Goal: Connect with others: Connect with others

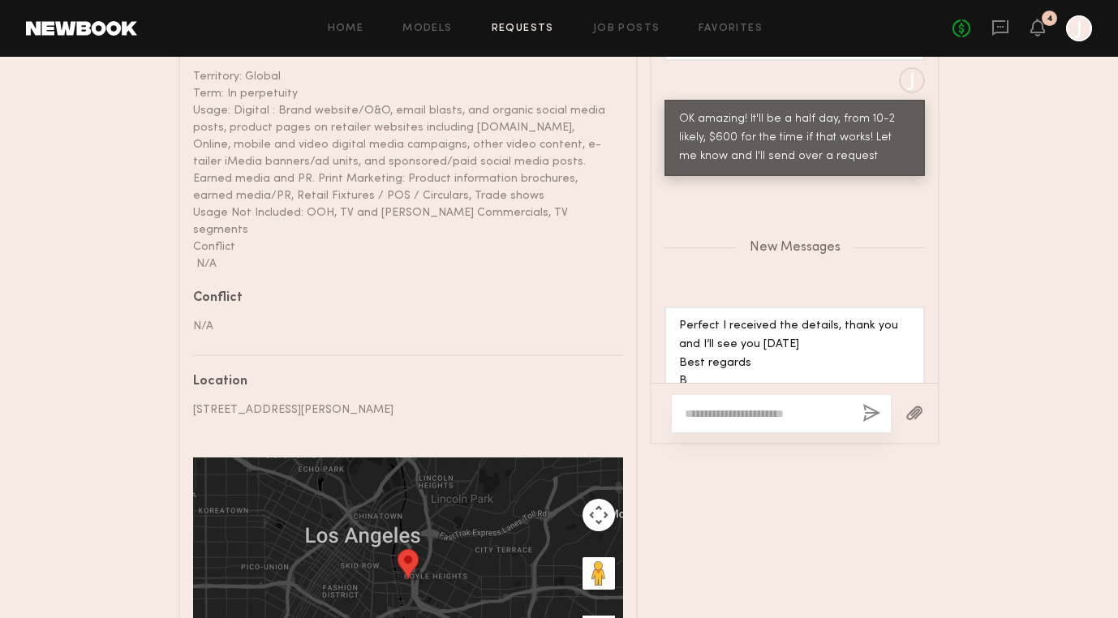
scroll to position [1151, 0]
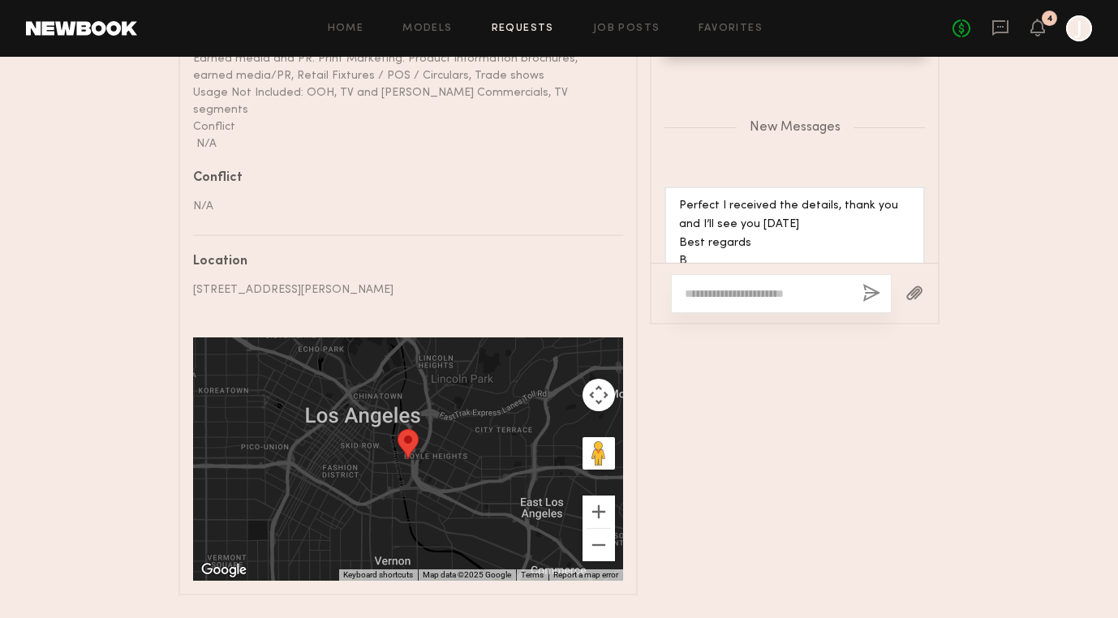
click at [745, 286] on textarea at bounding box center [767, 294] width 165 height 16
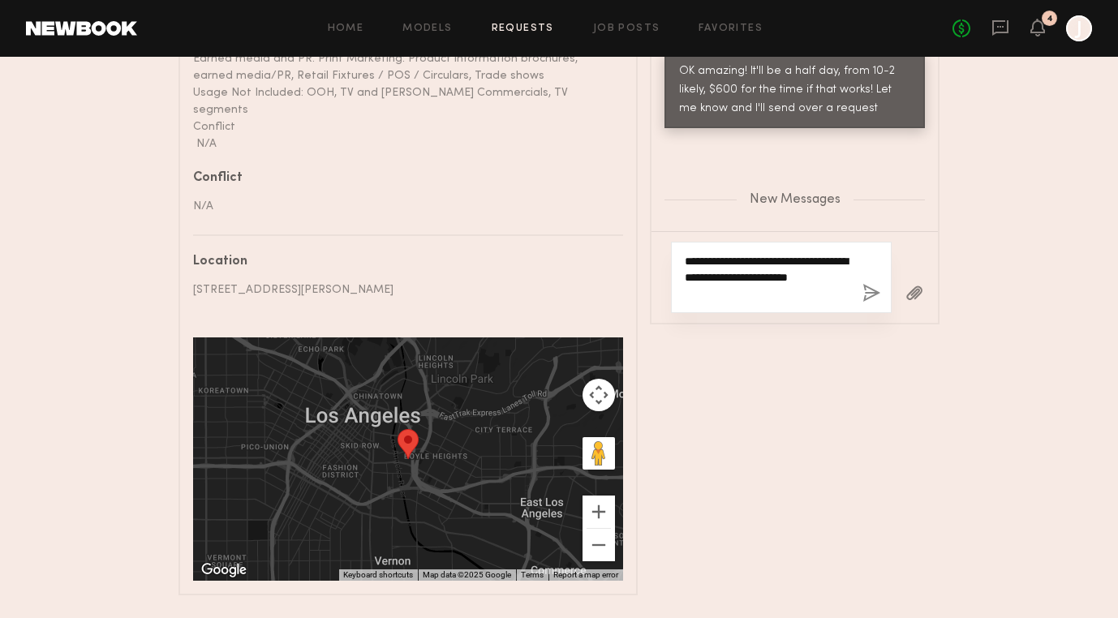
scroll to position [1206, 0]
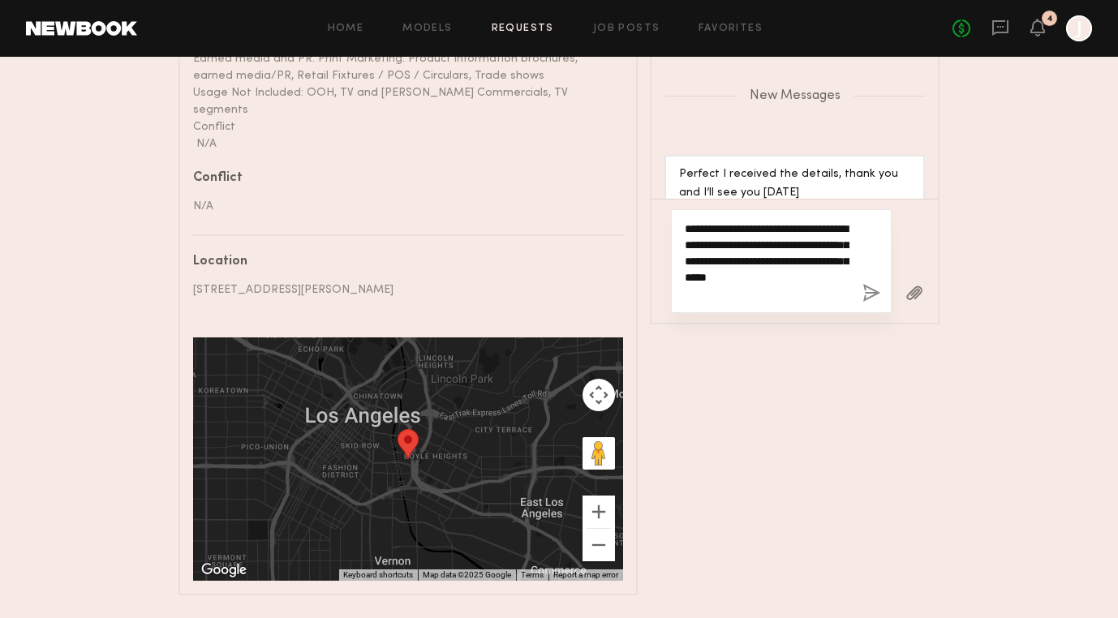
type textarea "**********"
click at [866, 284] on button "button" at bounding box center [871, 294] width 18 height 20
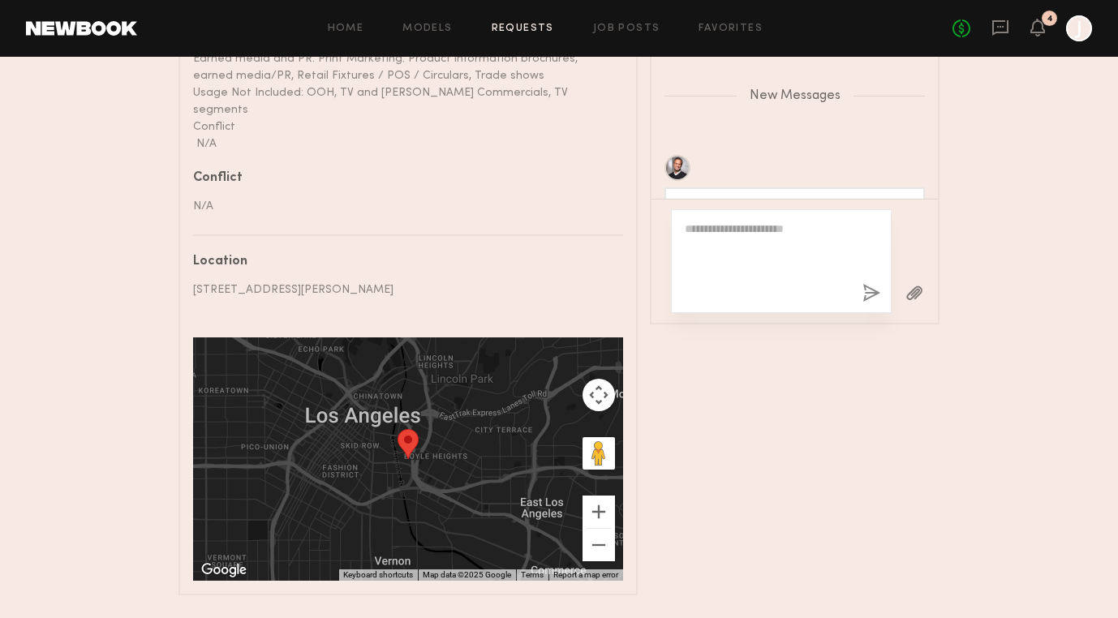
scroll to position [1290, 0]
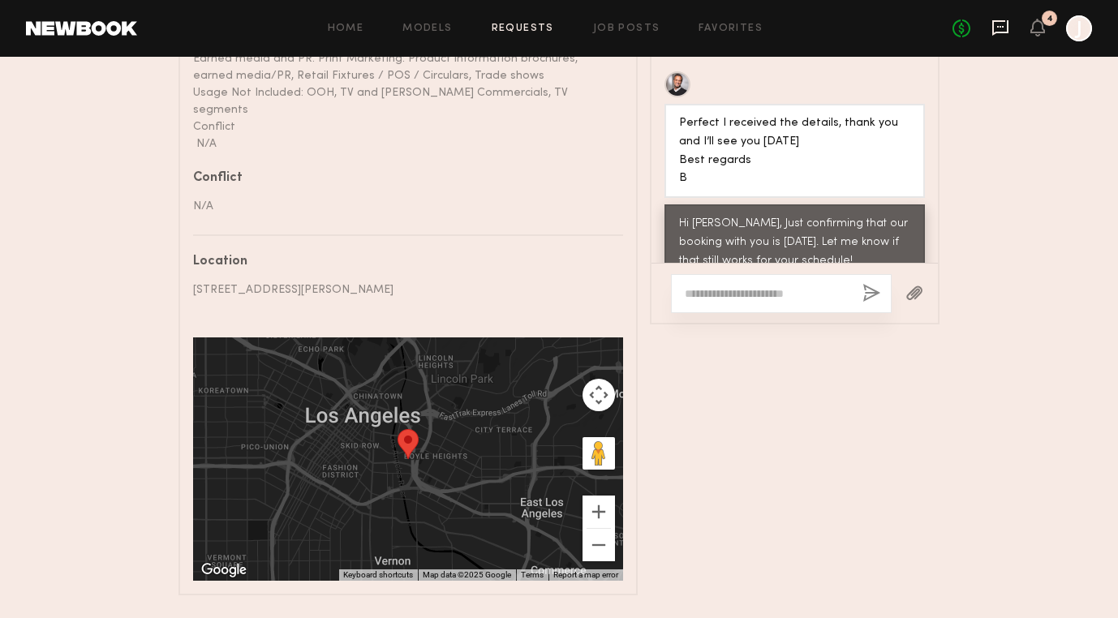
click at [1001, 30] on icon at bounding box center [1000, 28] width 18 height 18
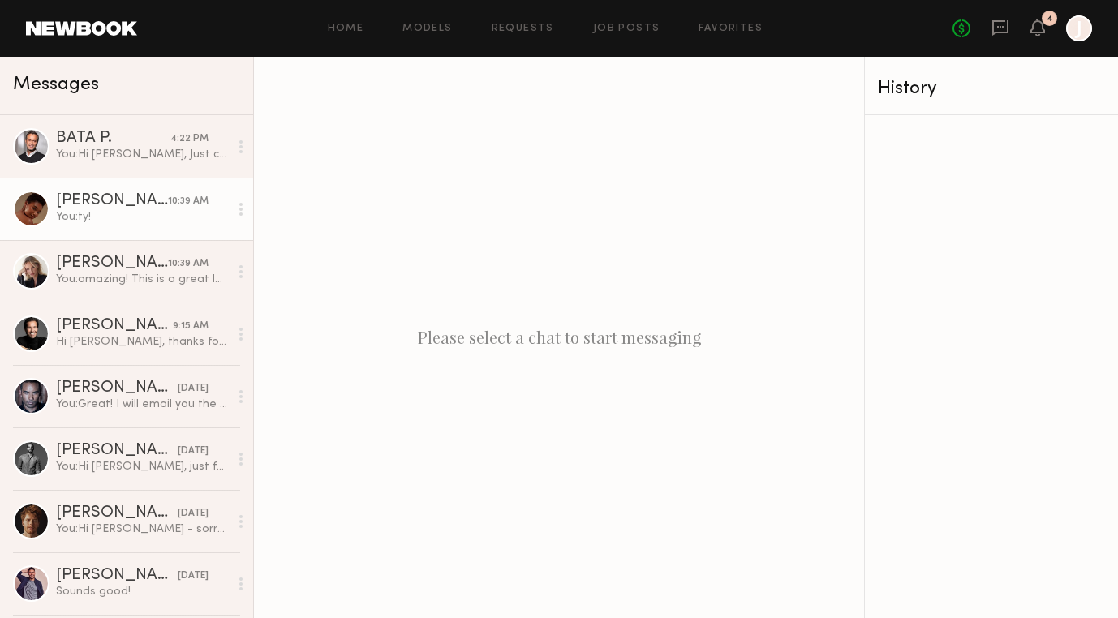
click at [118, 215] on div "You: ty!" at bounding box center [142, 216] width 173 height 15
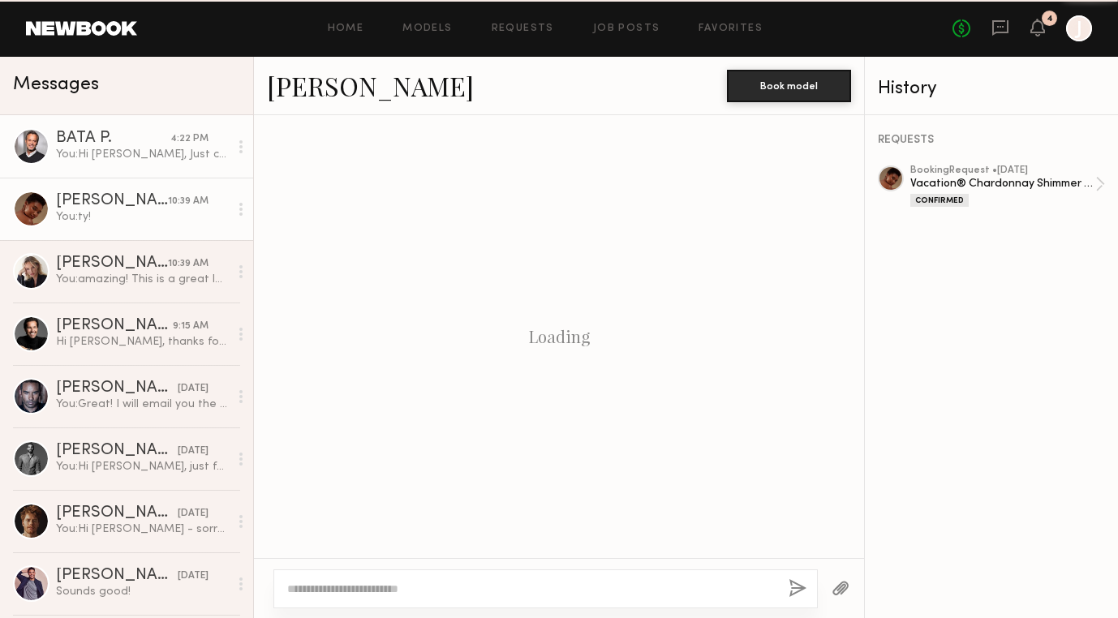
scroll to position [1094, 0]
